Goal: Transaction & Acquisition: Purchase product/service

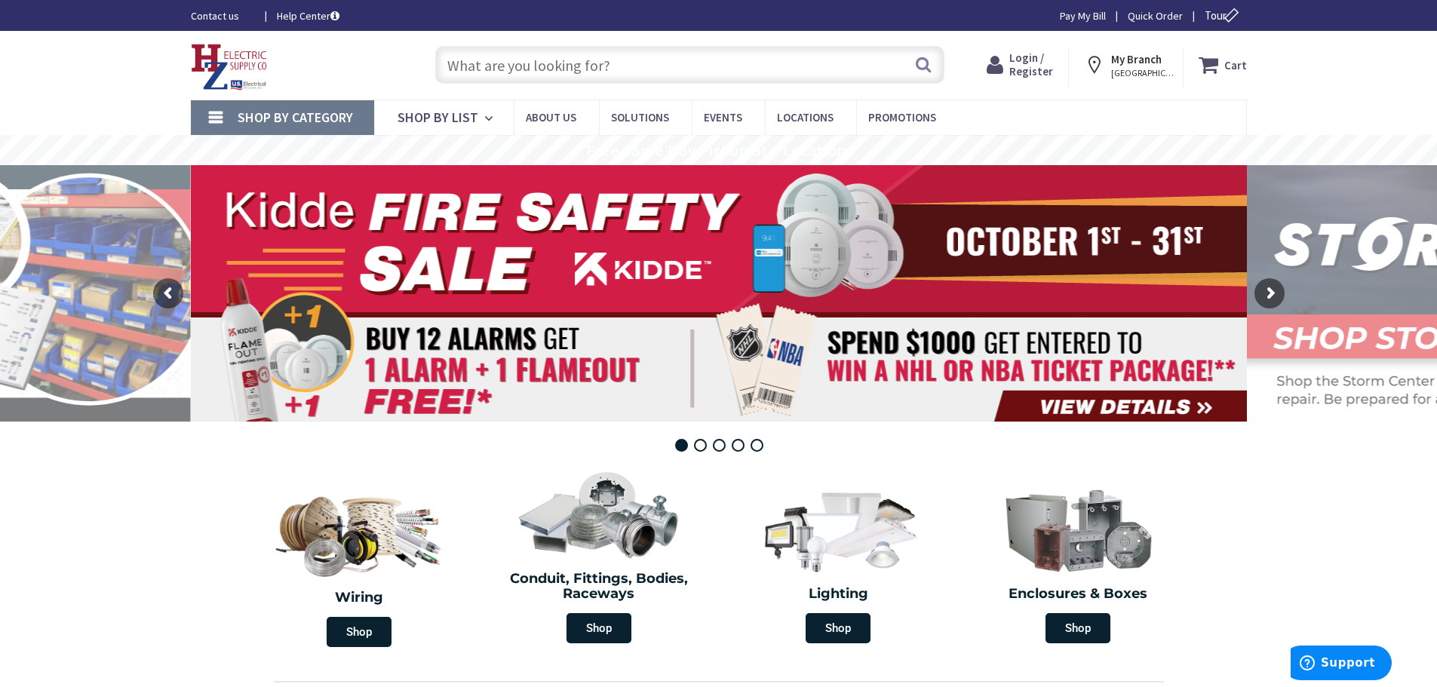
click at [509, 69] on input "text" at bounding box center [689, 65] width 509 height 38
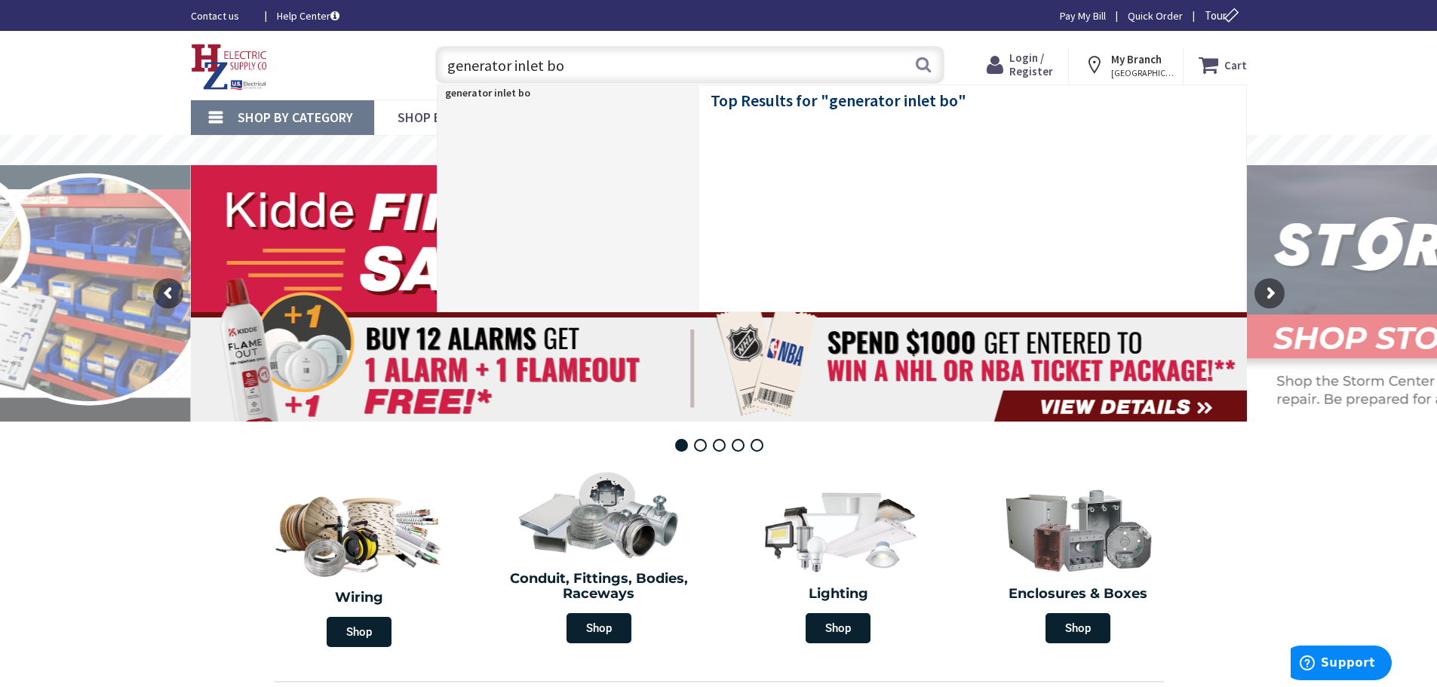
type input "generator inlet box"
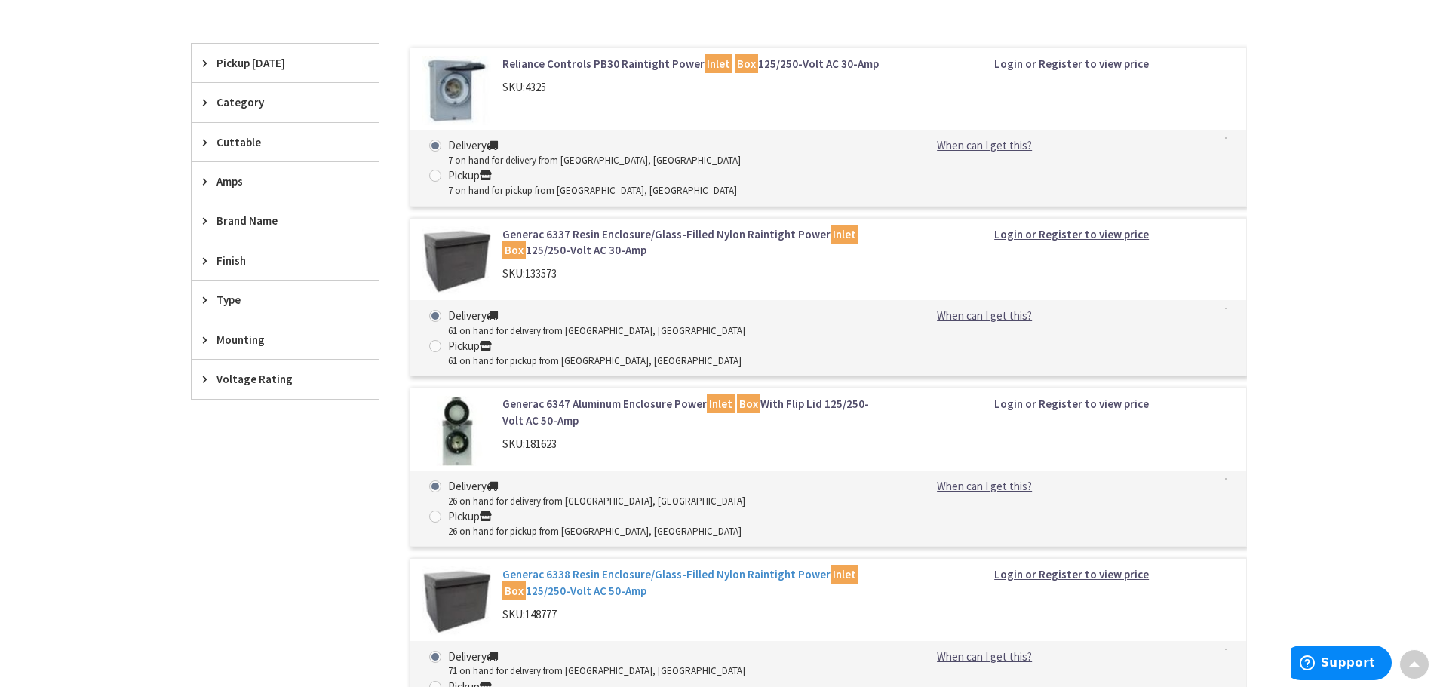
scroll to position [453, 0]
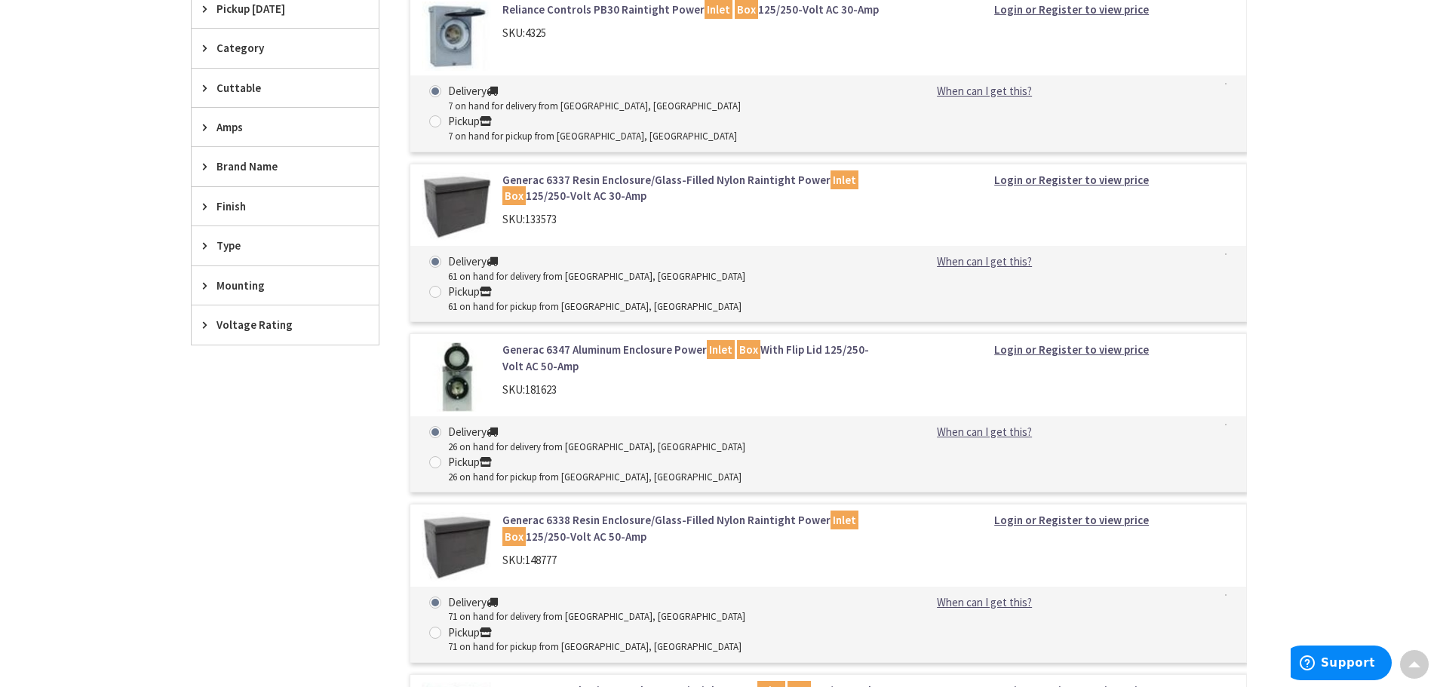
click at [555, 172] on link "Generac 6337 Resin Enclosure/Glass-Filled Nylon Raintight Power Inlet Box 125/2…" at bounding box center [695, 188] width 384 height 32
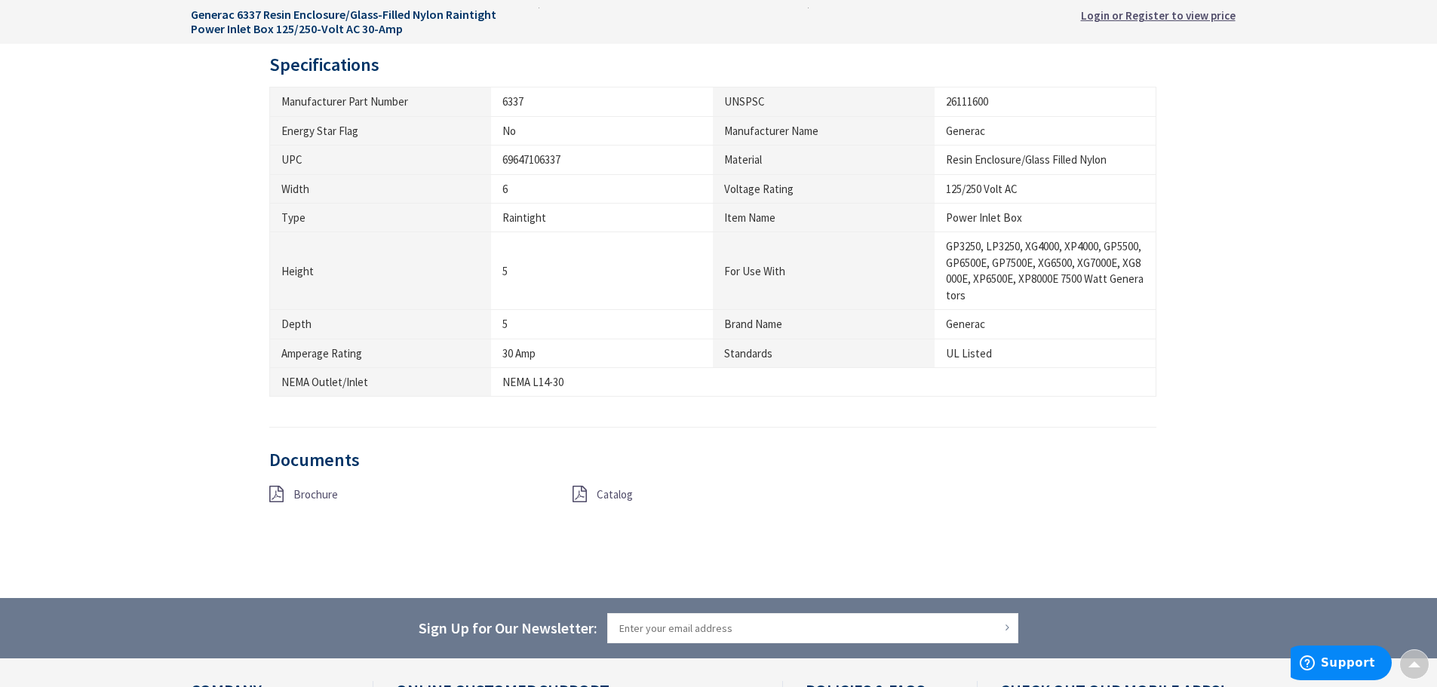
scroll to position [905, 0]
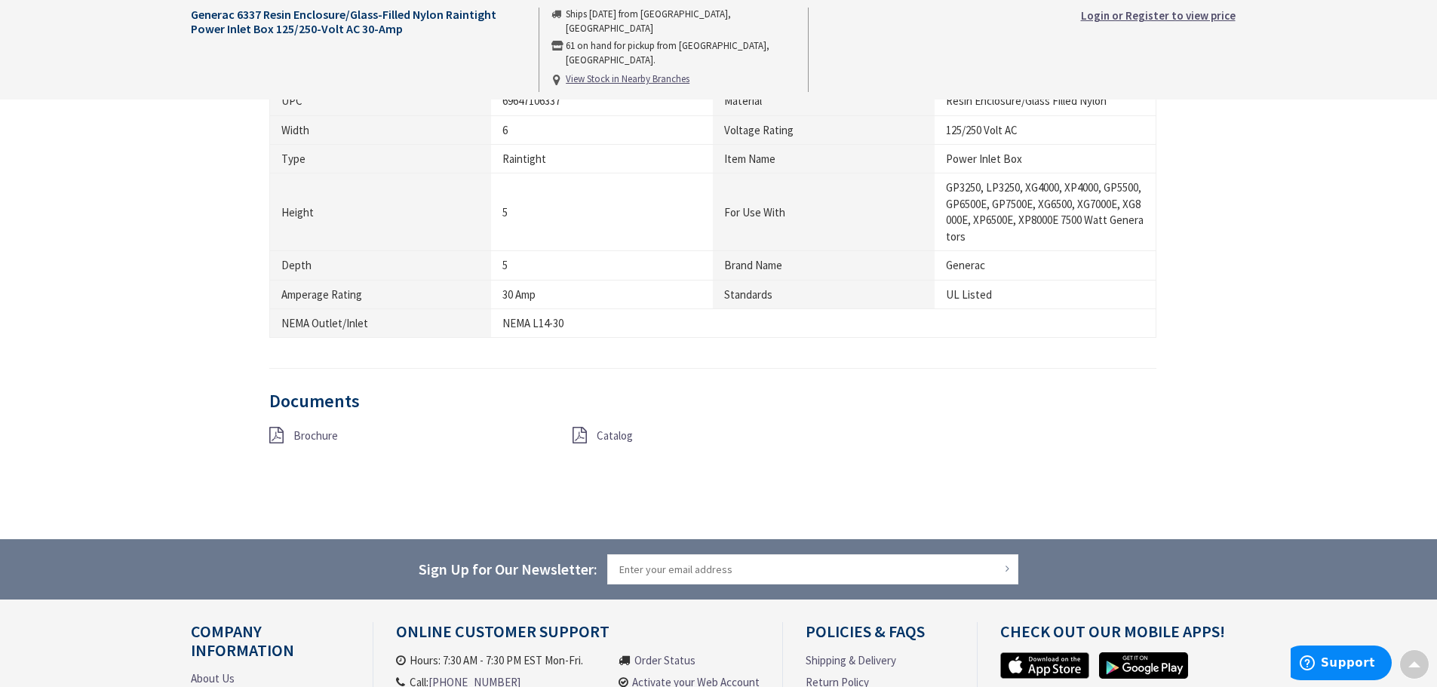
click at [303, 438] on span "Brochure" at bounding box center [316, 436] width 45 height 14
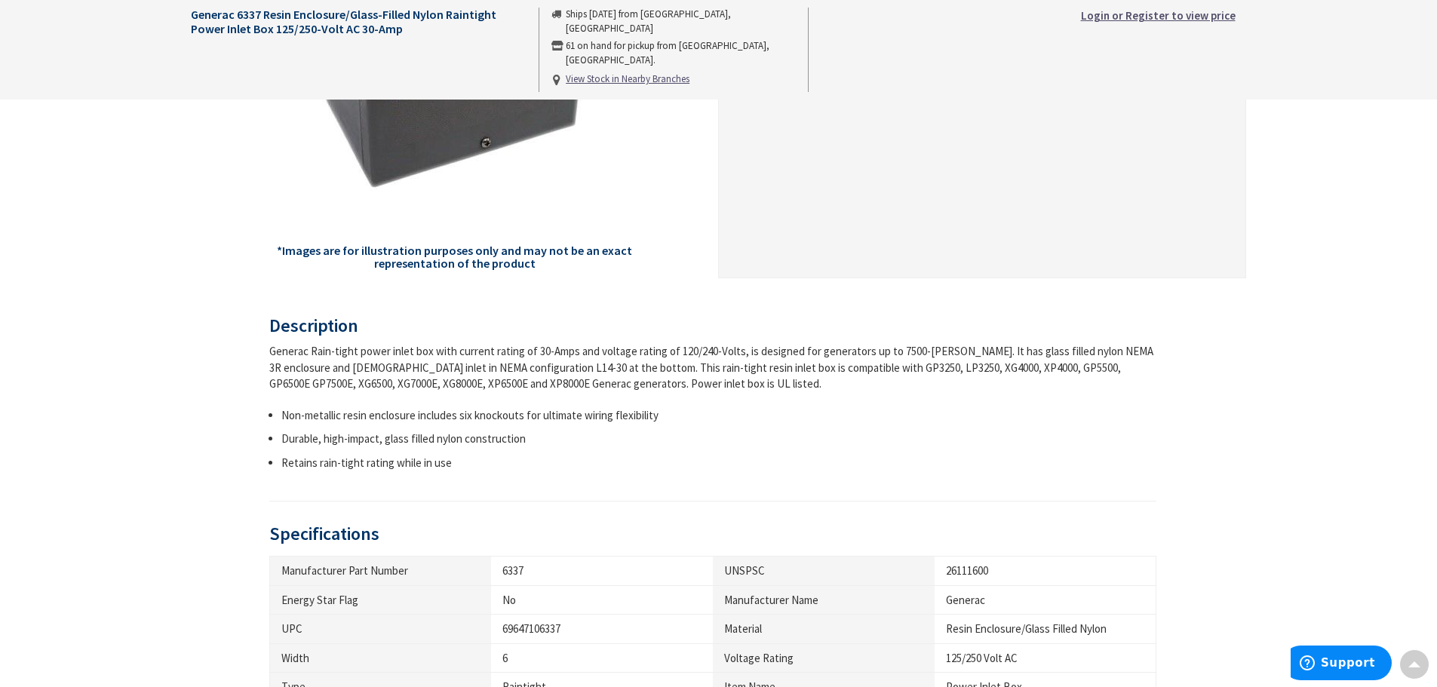
scroll to position [0, 0]
